Goal: Check status: Check status

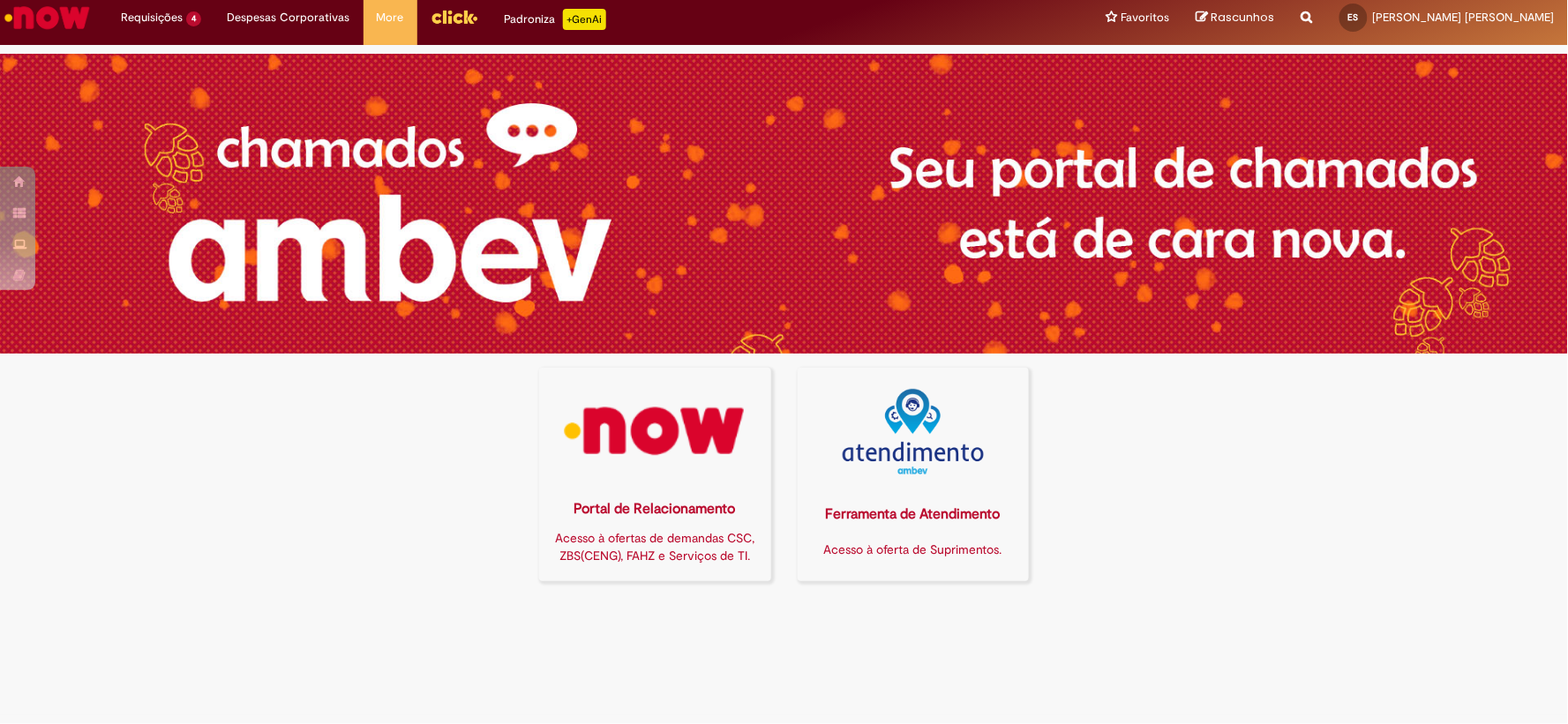
click at [615, 434] on img at bounding box center [655, 431] width 209 height 86
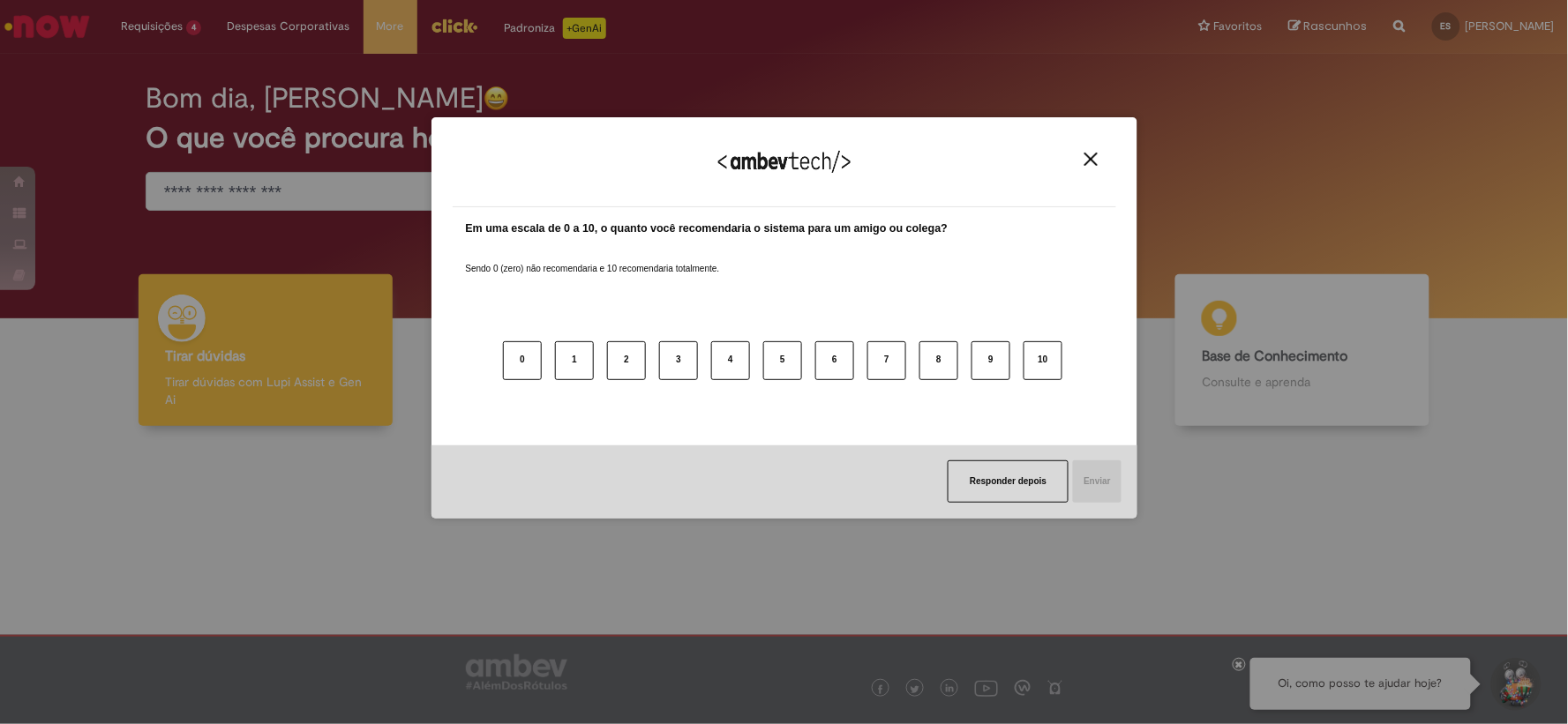
click at [1091, 155] on img "Close" at bounding box center [1091, 159] width 13 height 13
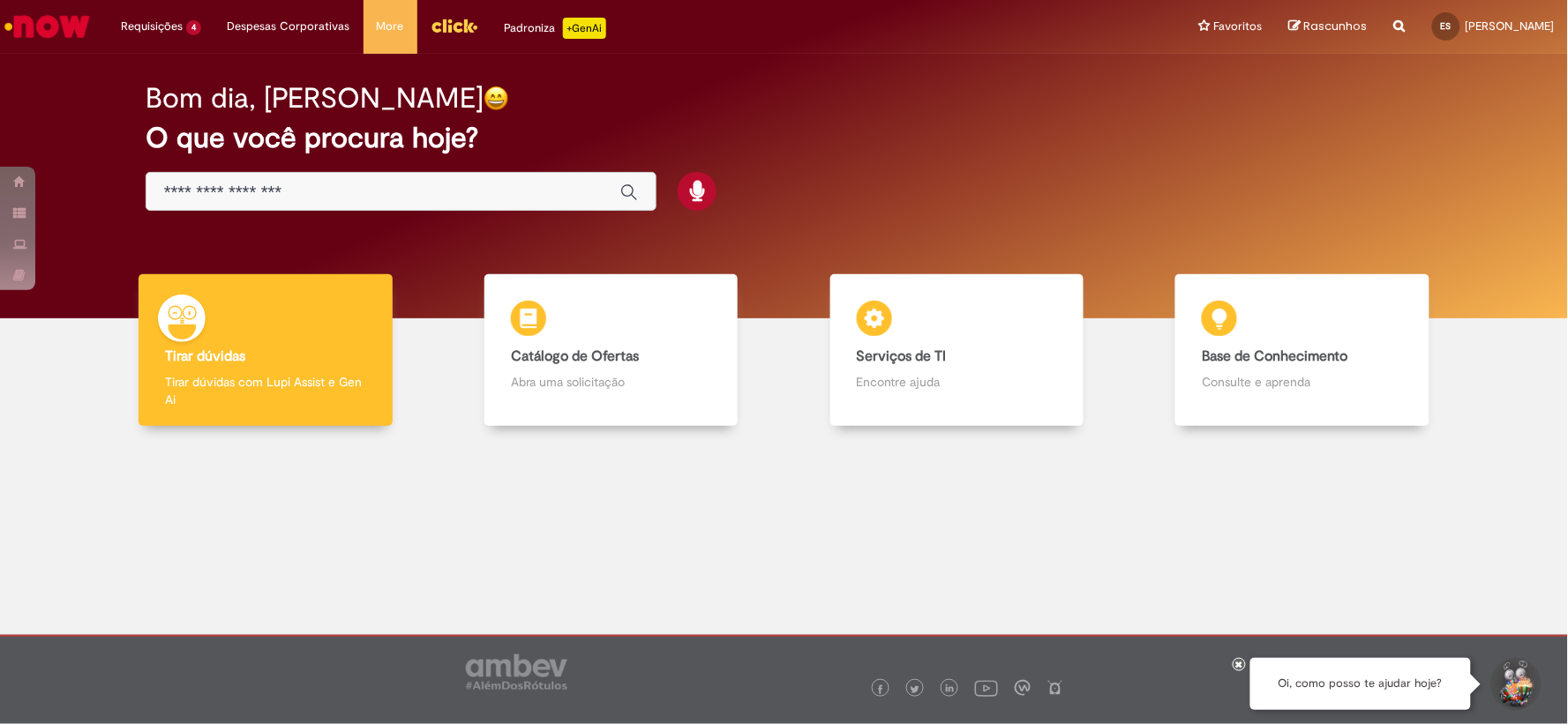
click at [365, 196] on input "Basta digitar aqui" at bounding box center [383, 193] width 439 height 20
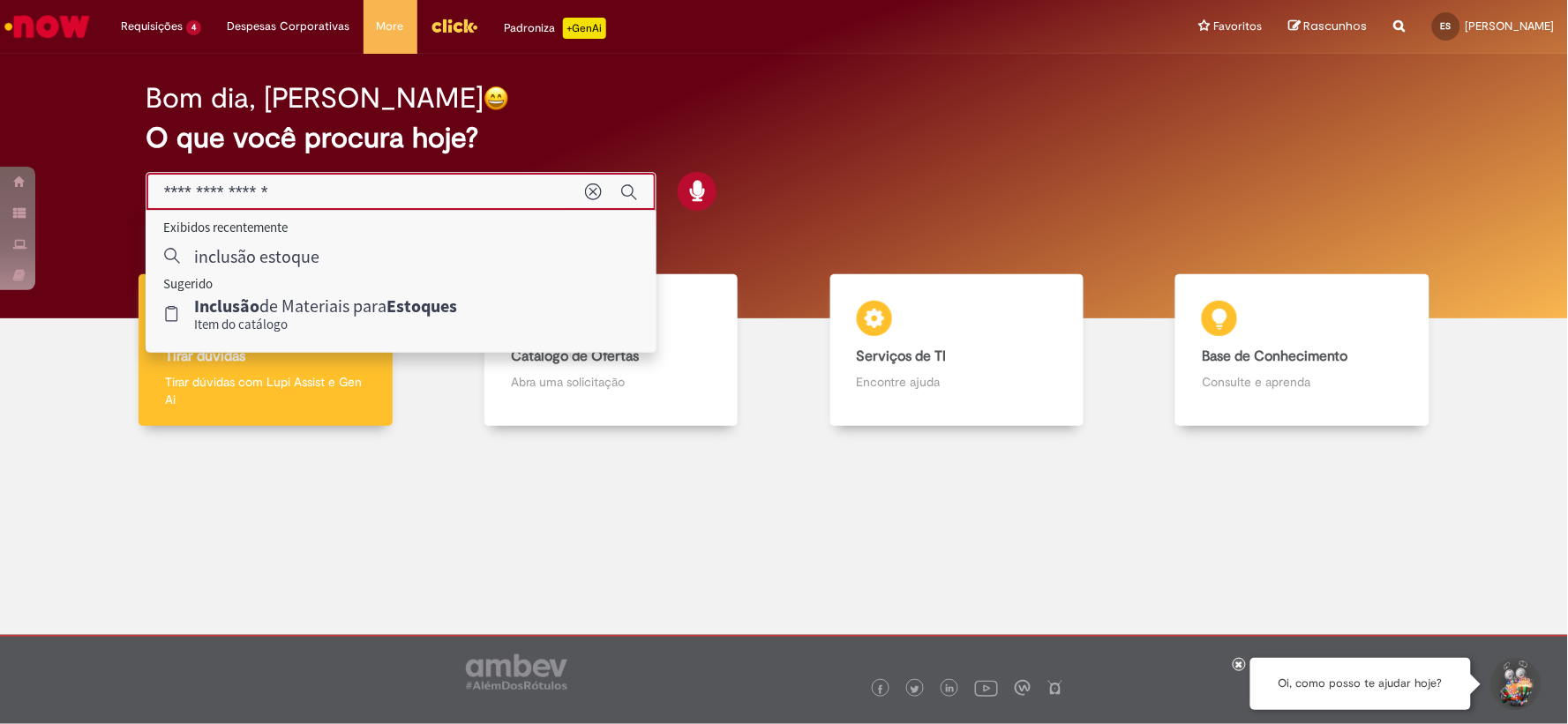
type input "**********"
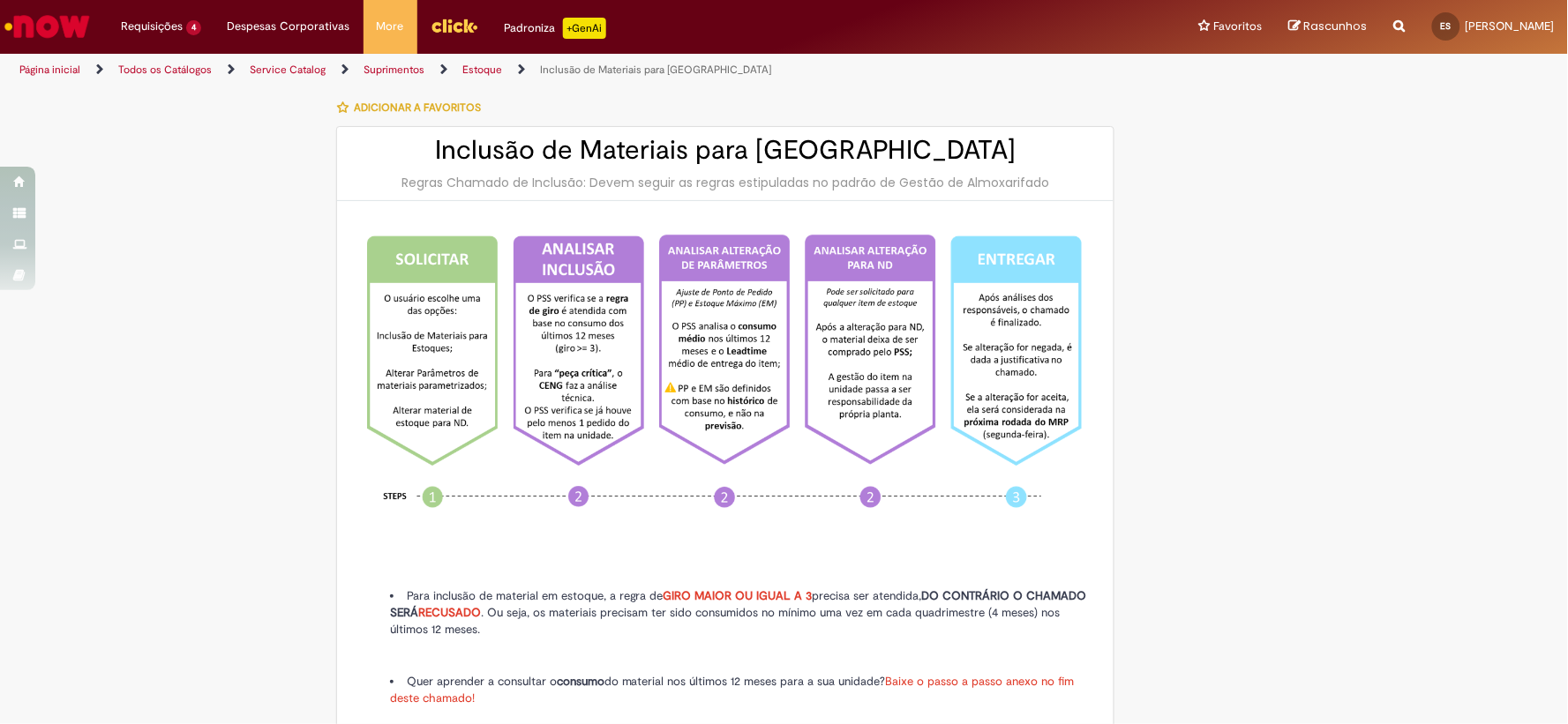
type input "********"
type input "**********"
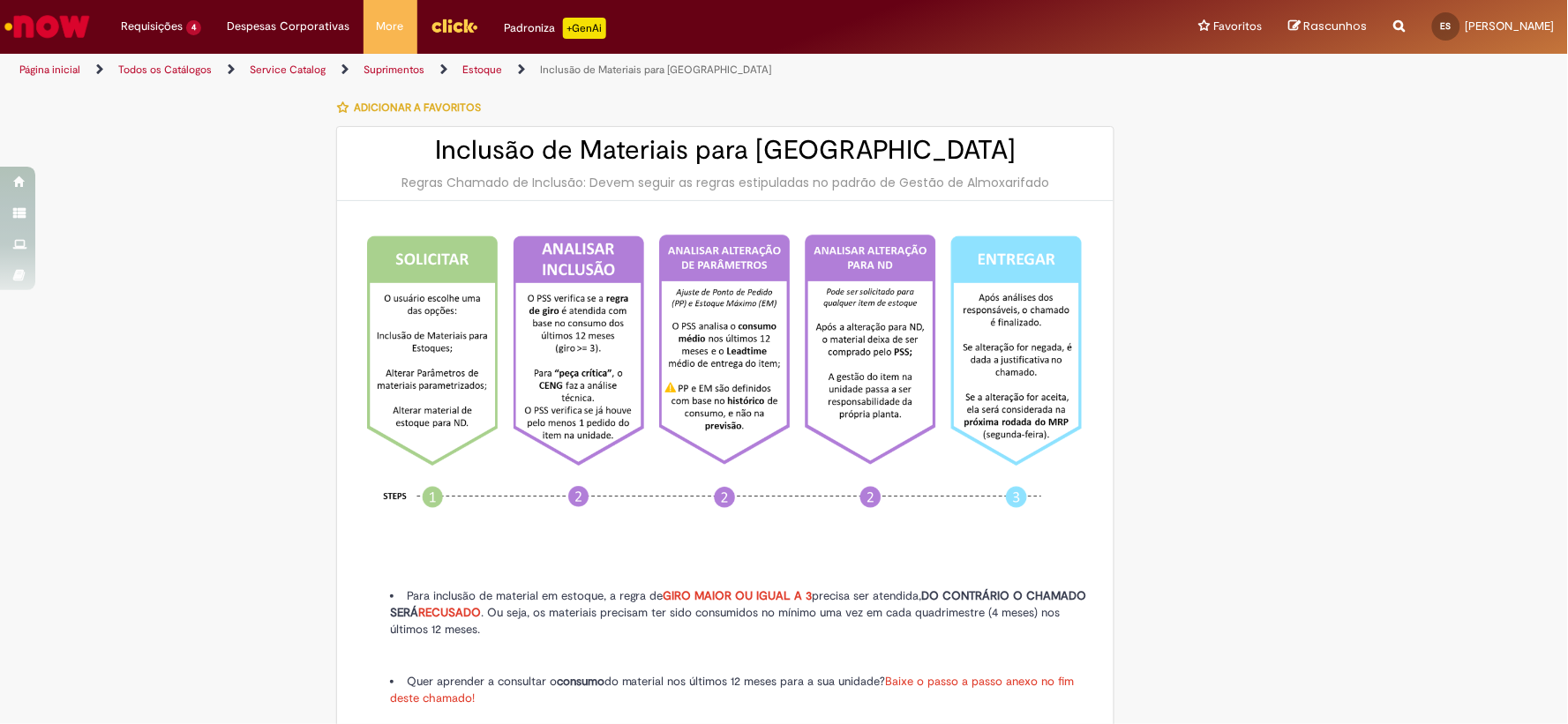
type input "****"
type input "**********"
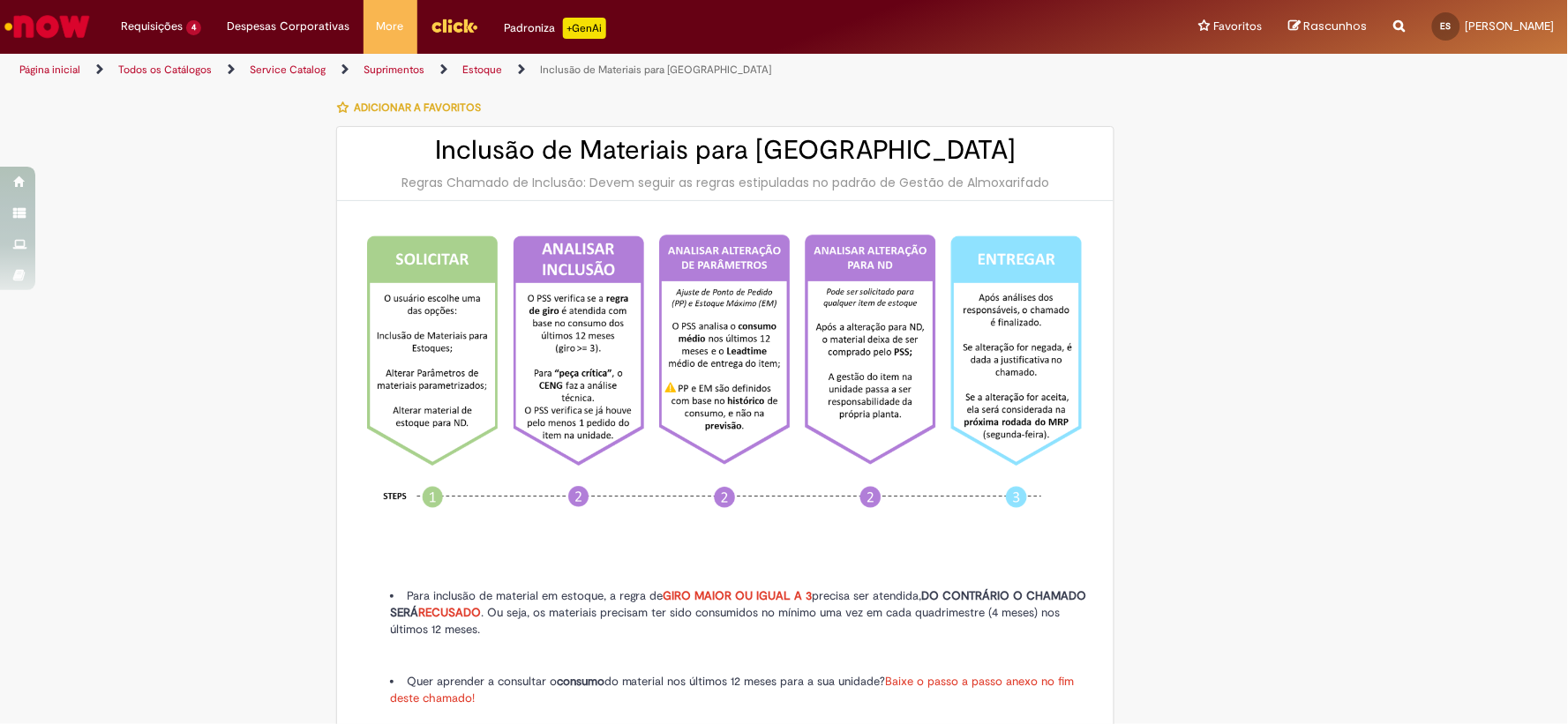
type input "**********"
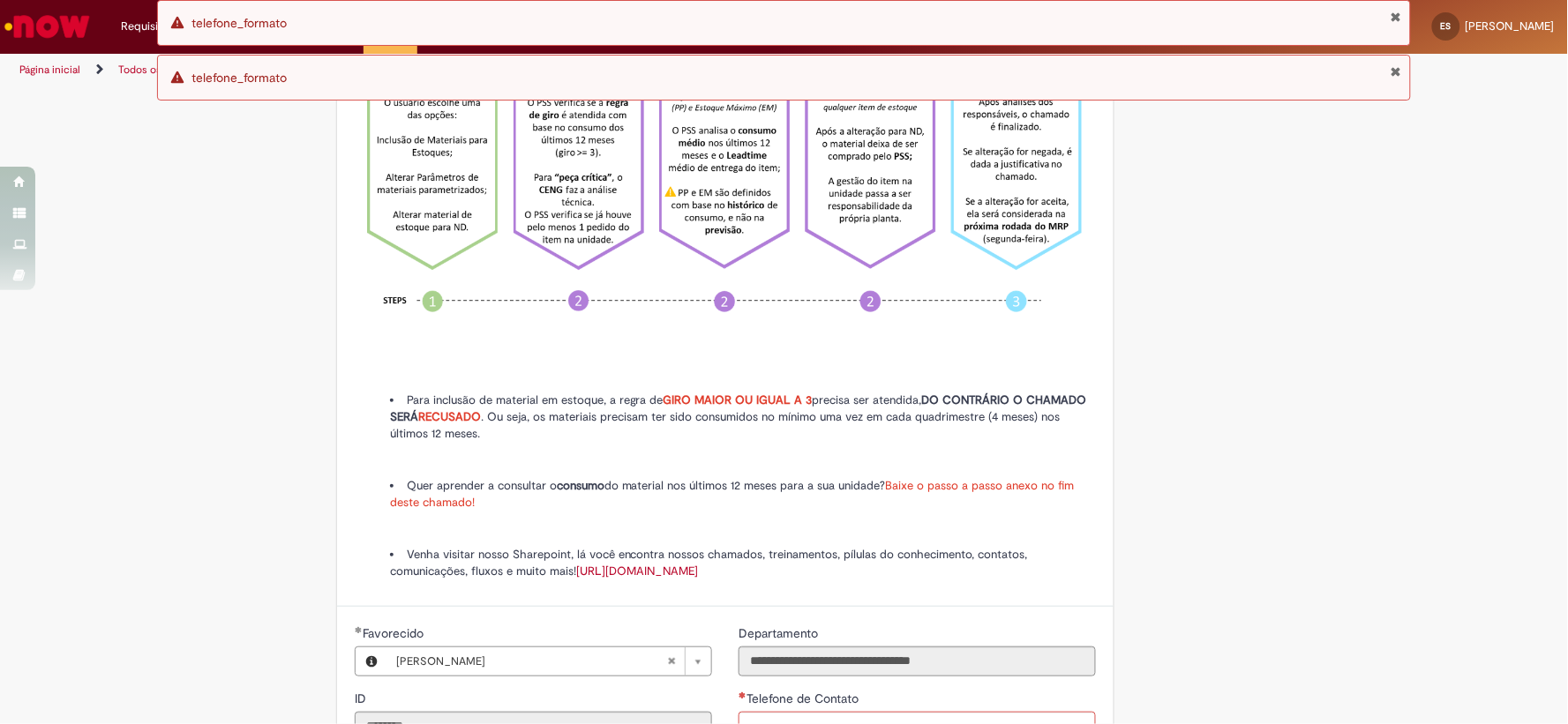
scroll to position [98, 0]
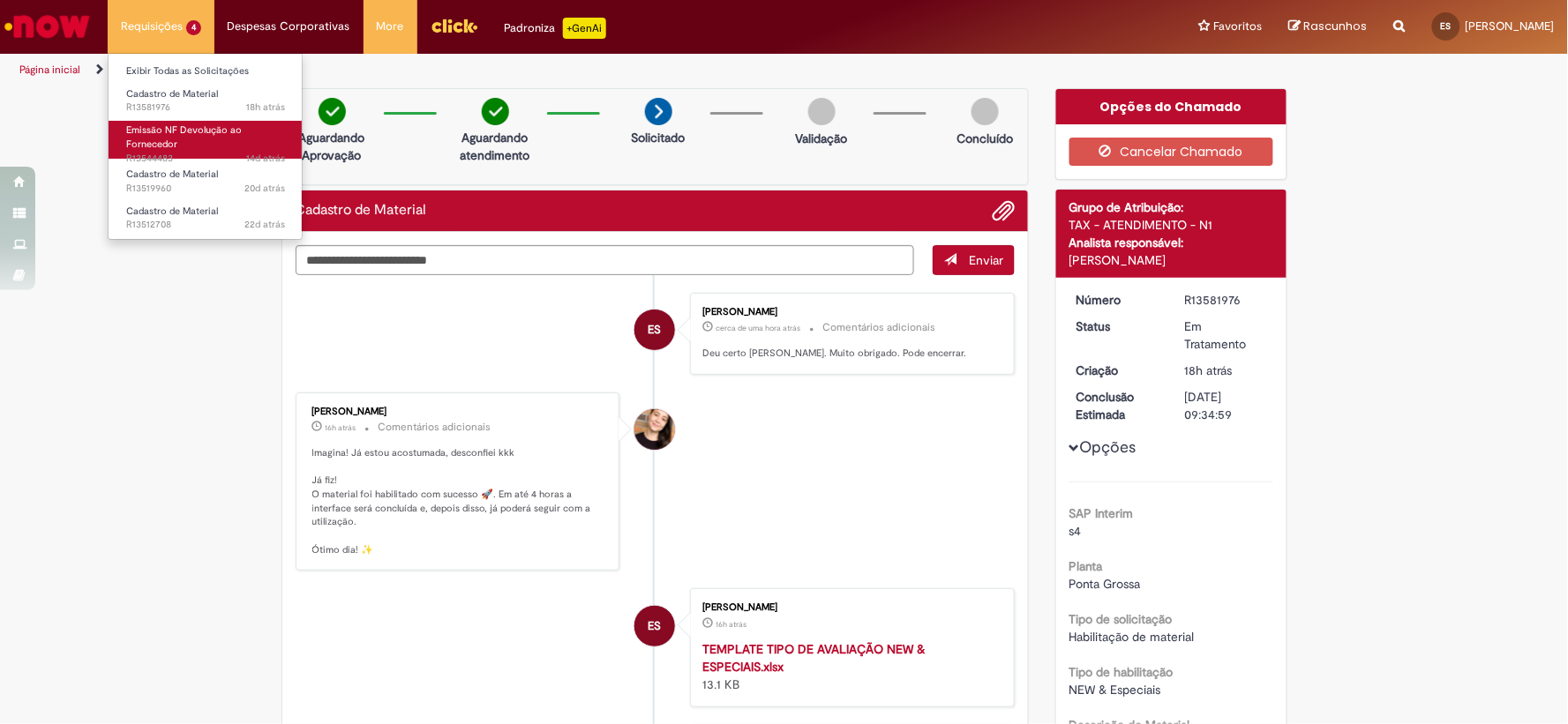
click at [157, 139] on span "Emissão NF Devolução ao Fornecedor" at bounding box center [183, 137] width 115 height 28
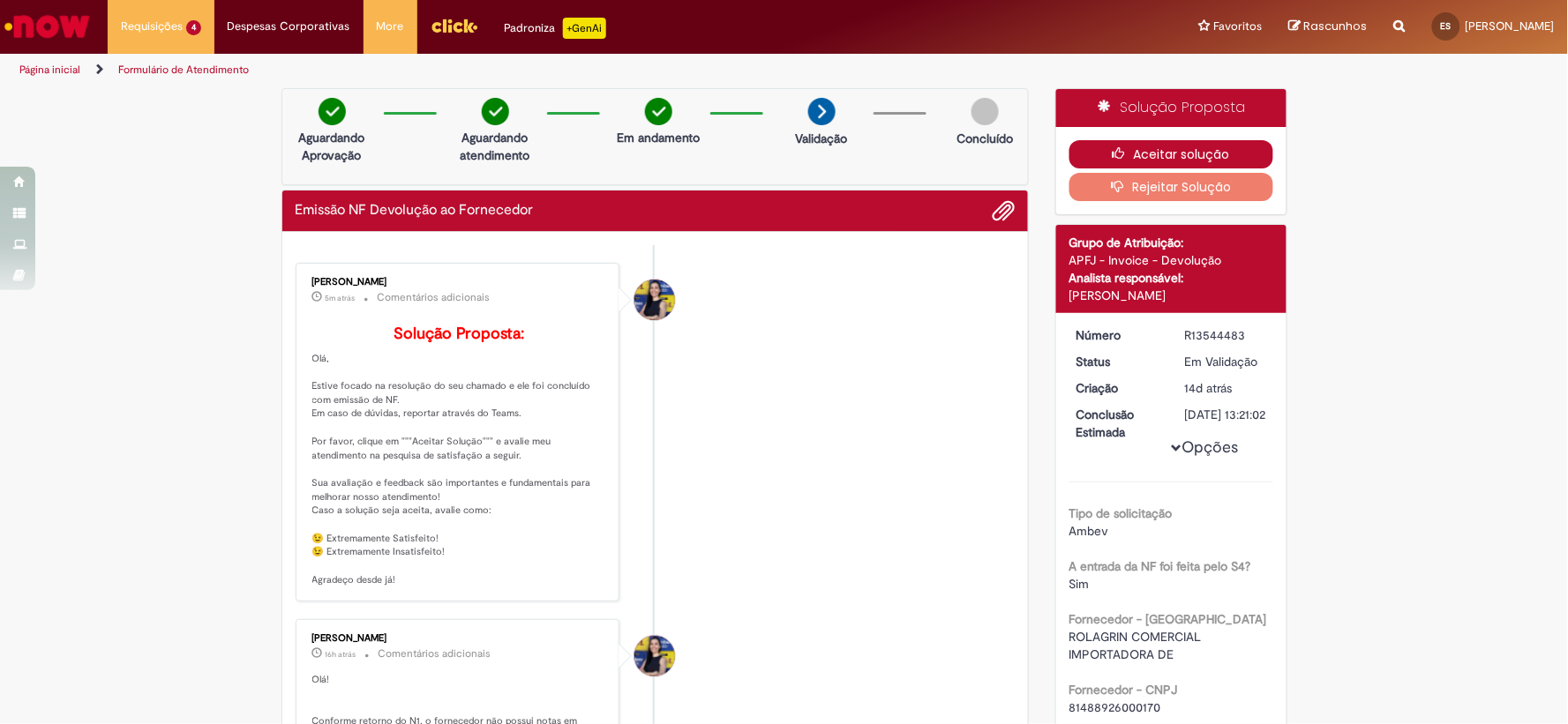
click at [1165, 148] on button "Aceitar solução" at bounding box center [1171, 154] width 204 height 29
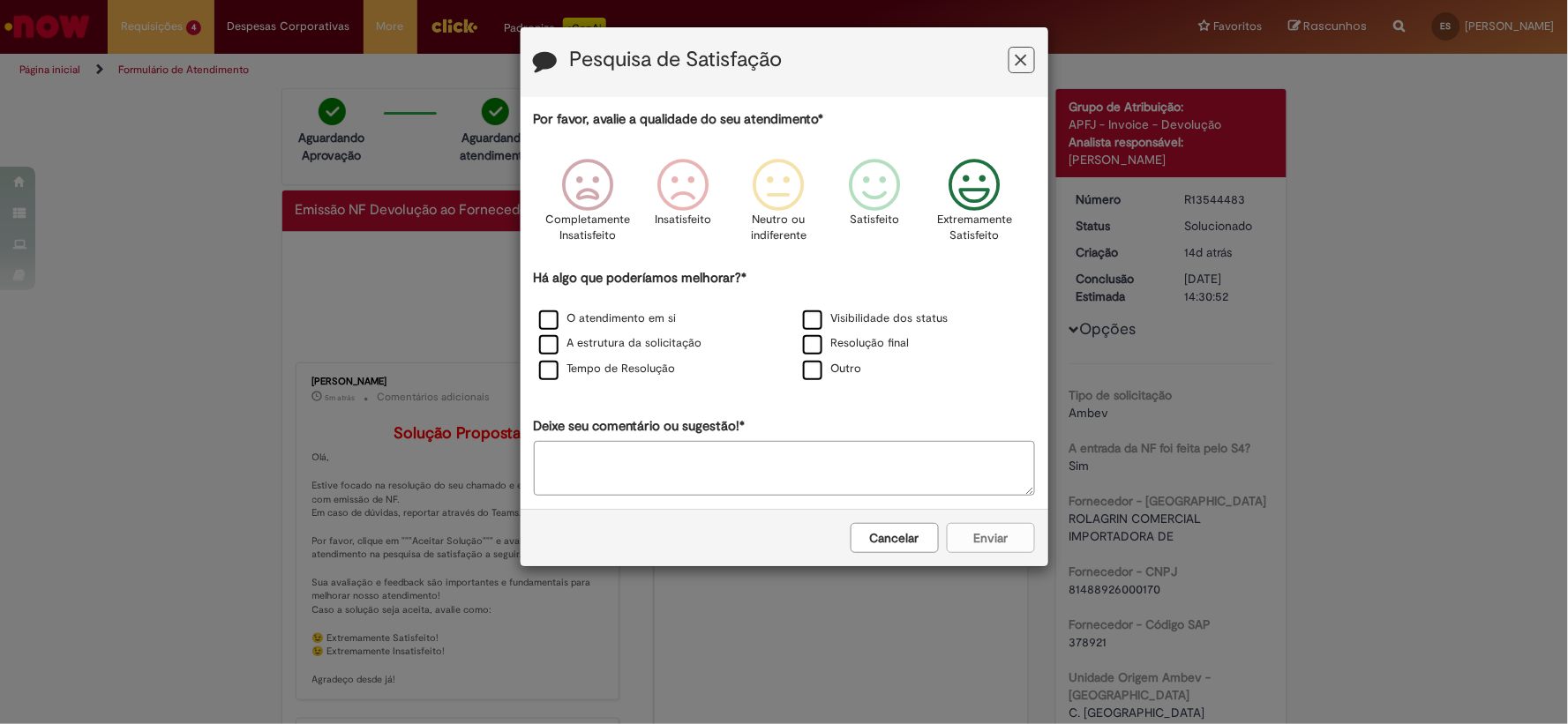
click at [970, 198] on icon "Feedback" at bounding box center [975, 184] width 66 height 53
click at [815, 378] on label "Outro" at bounding box center [833, 369] width 59 height 17
click at [814, 344] on label "Resolução final" at bounding box center [857, 344] width 107 height 17
click at [950, 175] on icon "Feedback" at bounding box center [975, 184] width 66 height 53
click at [975, 209] on icon "Feedback" at bounding box center [975, 184] width 66 height 53
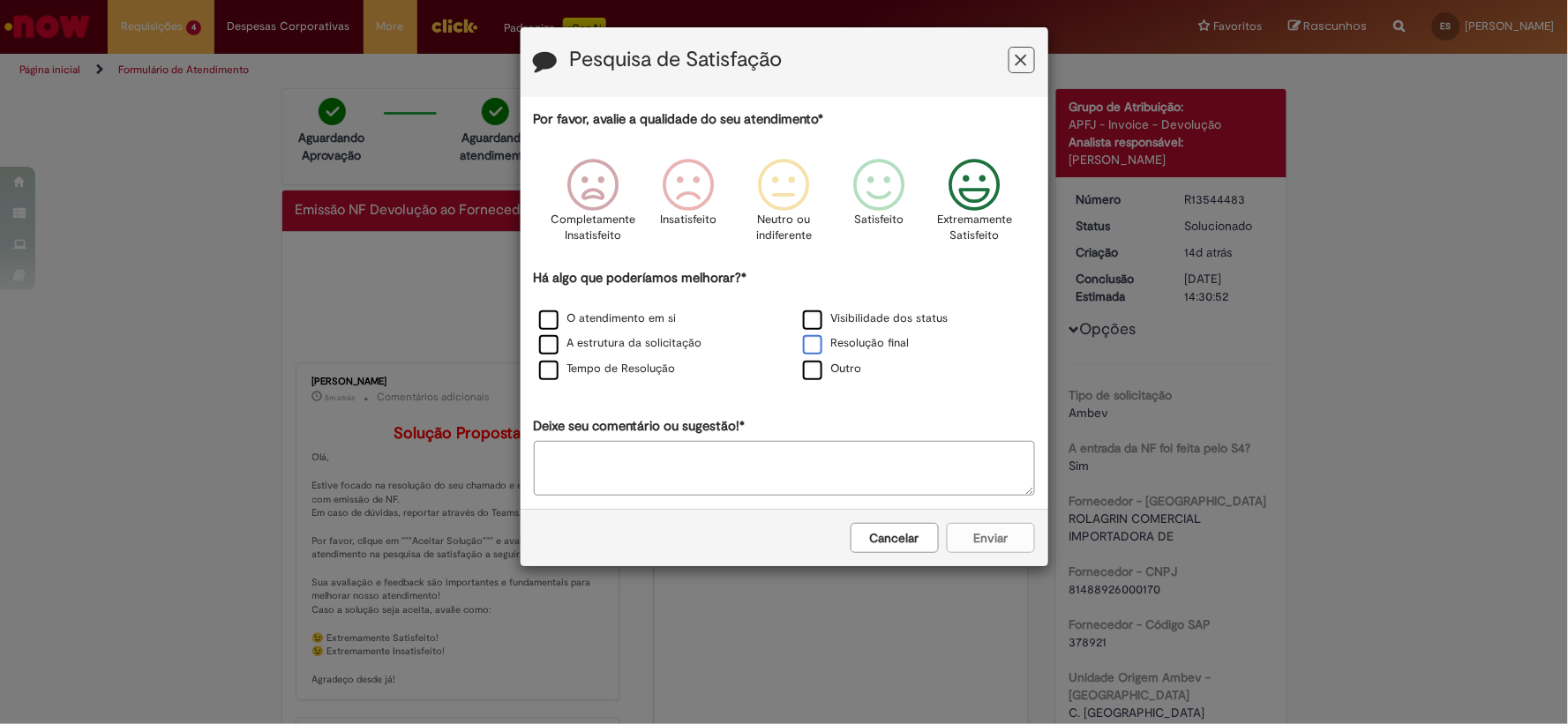
click at [810, 352] on label "Resolução final" at bounding box center [857, 344] width 107 height 17
click at [812, 374] on label "Outro" at bounding box center [833, 369] width 59 height 17
click at [867, 186] on icon "Feedback" at bounding box center [879, 184] width 66 height 53
click at [979, 182] on icon "Feedback" at bounding box center [975, 184] width 66 height 53
click at [957, 472] on textarea "Deixe seu comentário ou sugestão!*" at bounding box center [784, 468] width 501 height 54
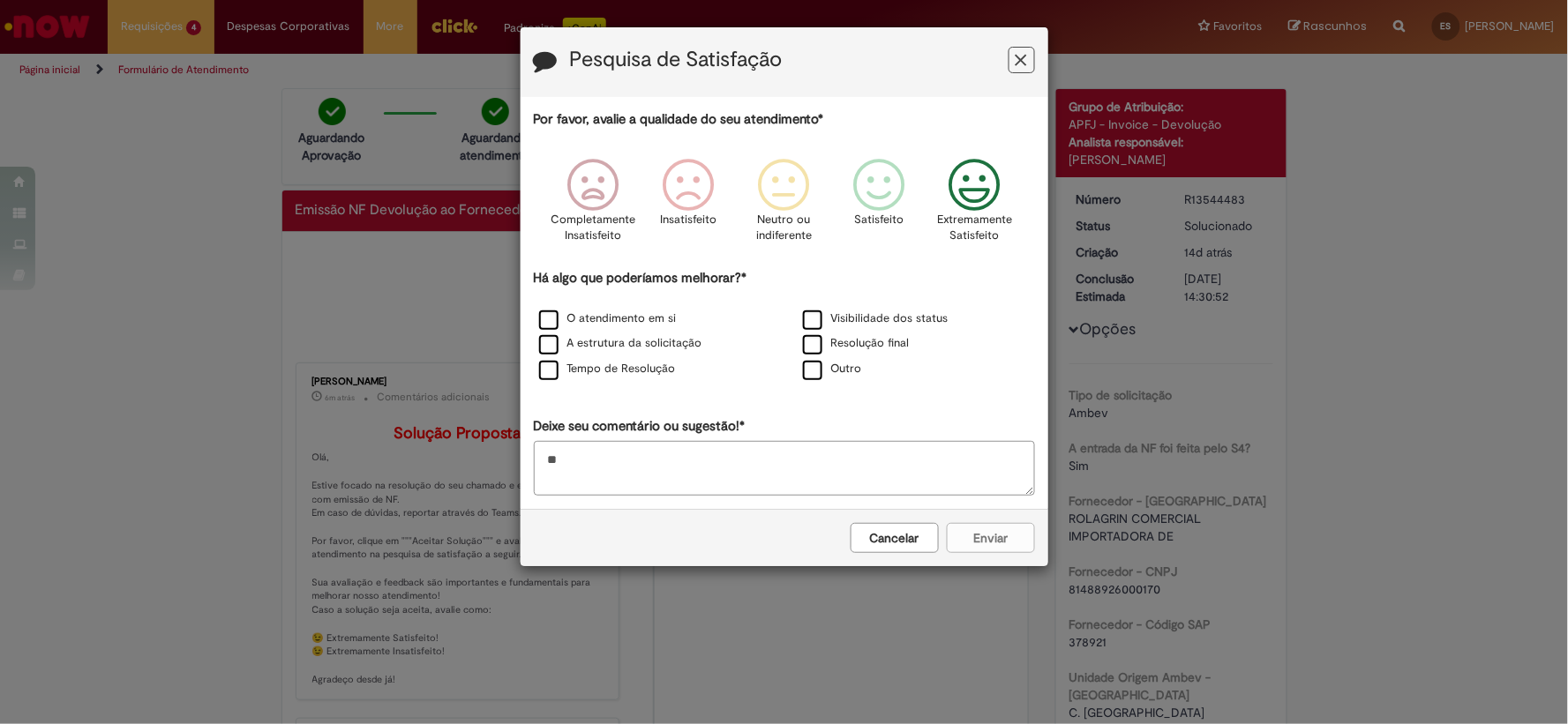
type textarea "*"
click at [825, 375] on label "Outro" at bounding box center [833, 369] width 59 height 17
click at [818, 366] on label "Outro" at bounding box center [833, 369] width 59 height 17
click at [894, 545] on button "Cancelar" at bounding box center [895, 538] width 88 height 30
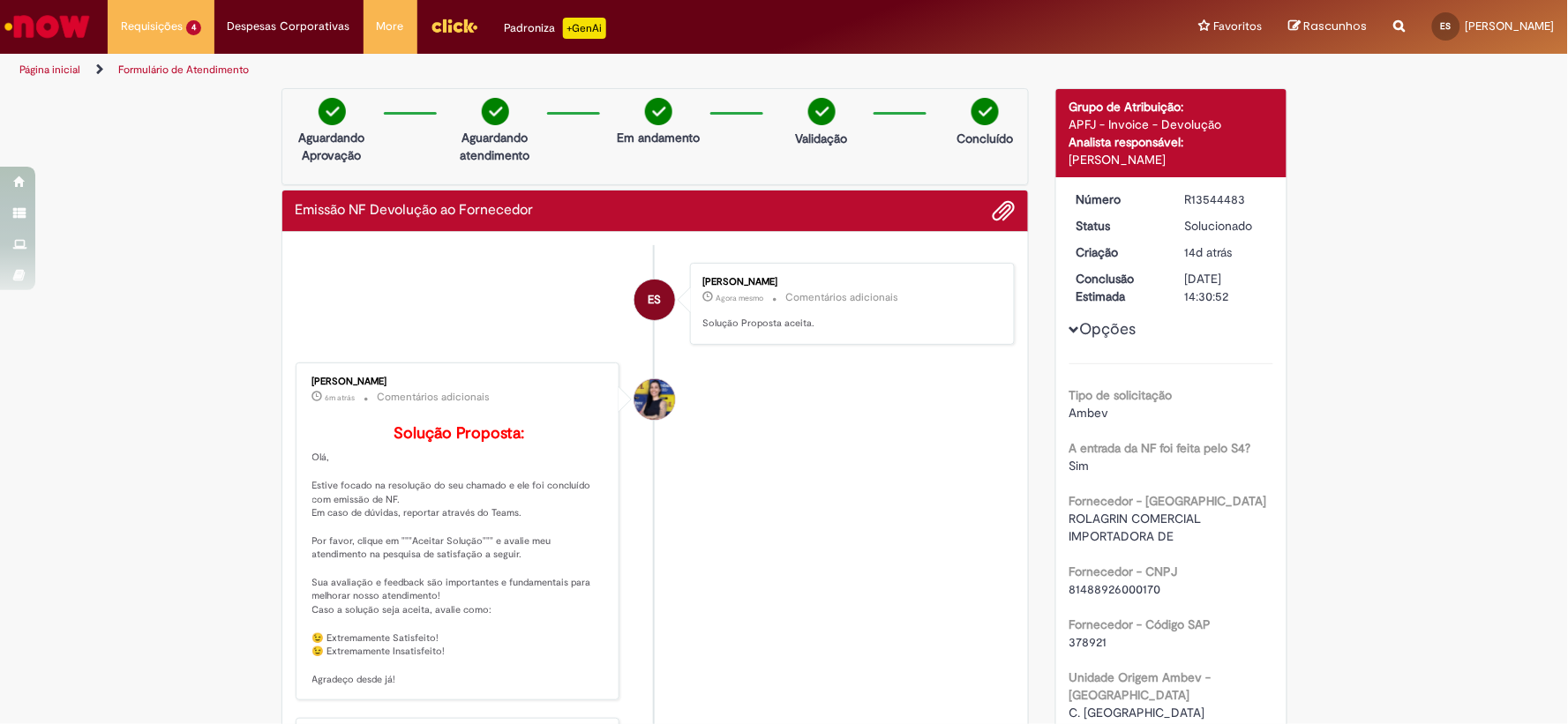
click at [637, 395] on div "Melissa Paduani" at bounding box center [655, 400] width 41 height 41
click at [640, 397] on div "Melissa Paduani" at bounding box center [655, 400] width 41 height 41
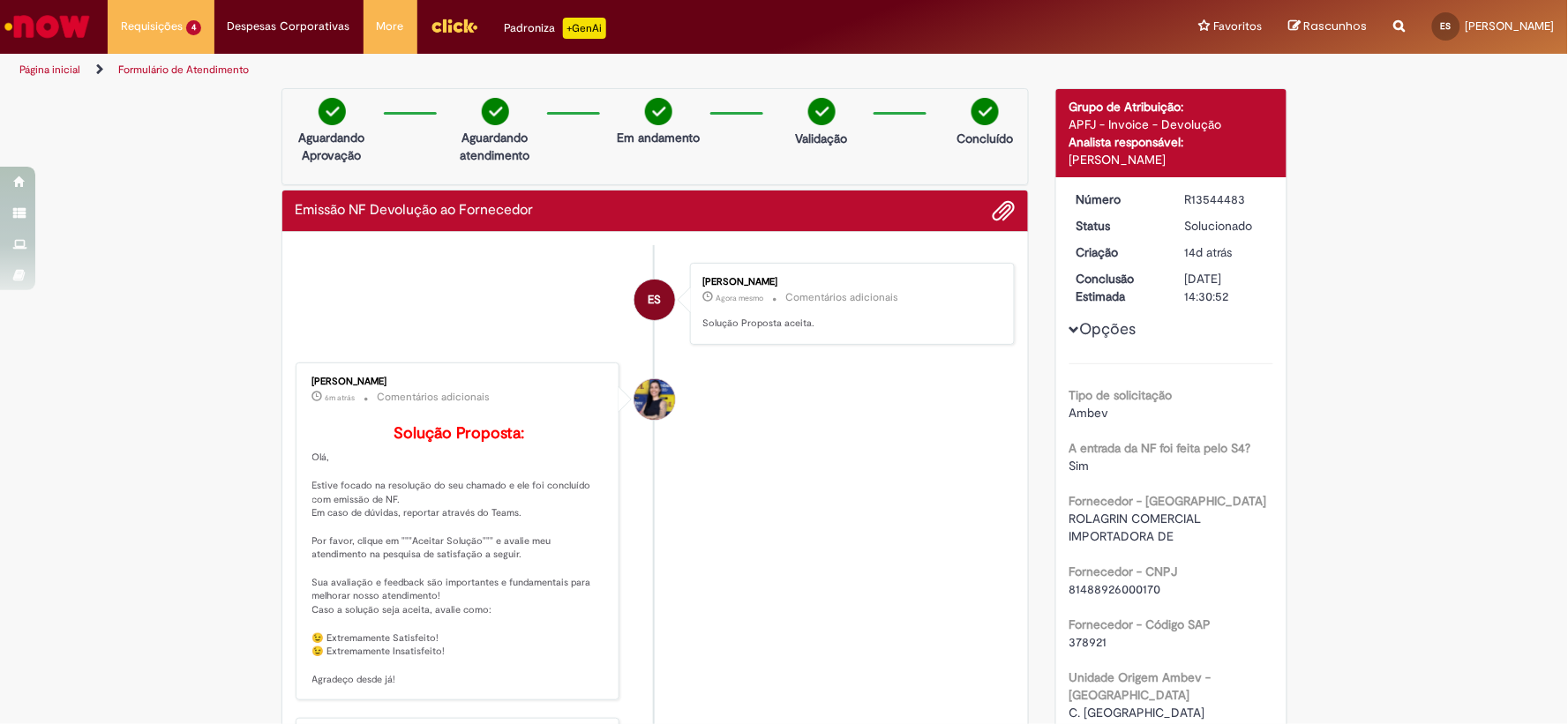
click at [640, 397] on div "Melissa Paduani" at bounding box center [655, 400] width 41 height 41
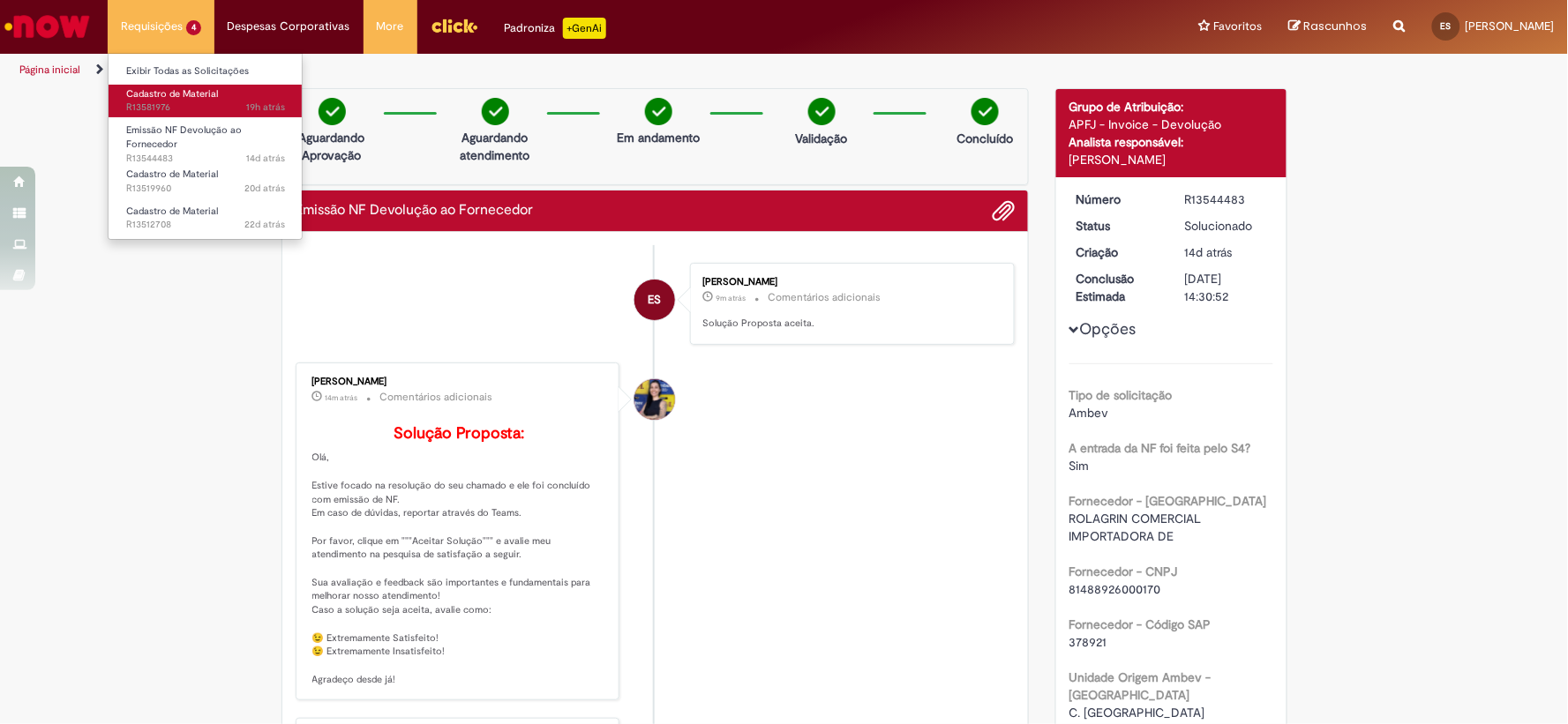
click at [146, 100] on span "19h atrás 19 horas atrás R13581976" at bounding box center [205, 107] width 158 height 14
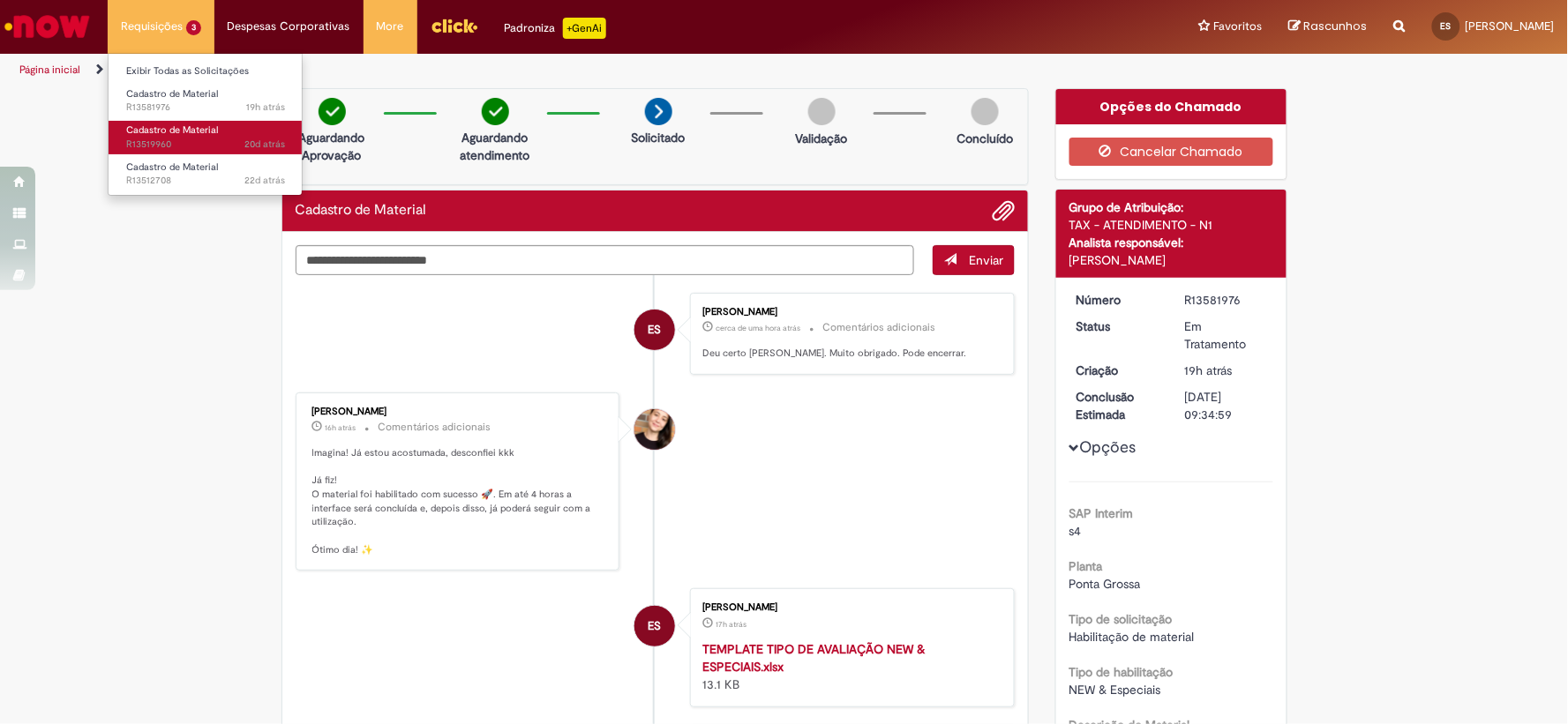
click at [171, 130] on span "Cadastro de Material" at bounding box center [172, 130] width 92 height 13
